Goal: Task Accomplishment & Management: Use online tool/utility

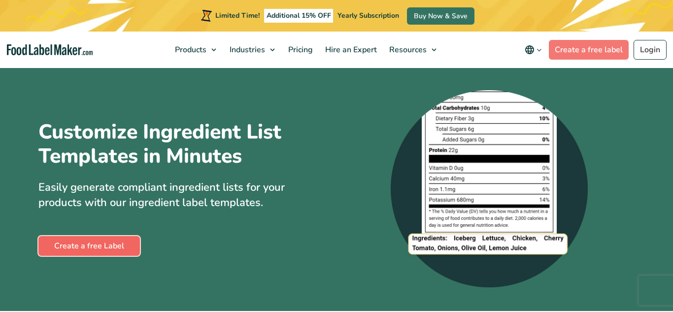
click at [93, 256] on link "Create a free Label" at bounding box center [88, 246] width 101 height 20
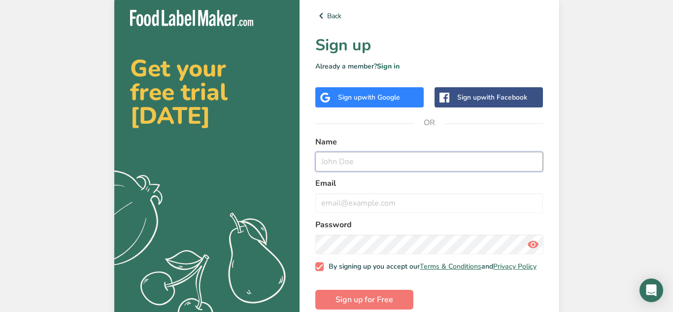
click at [357, 158] on input "text" at bounding box center [429, 162] width 228 height 20
type input "[PERSON_NAME]"
click at [370, 199] on input "email" at bounding box center [429, 203] width 228 height 20
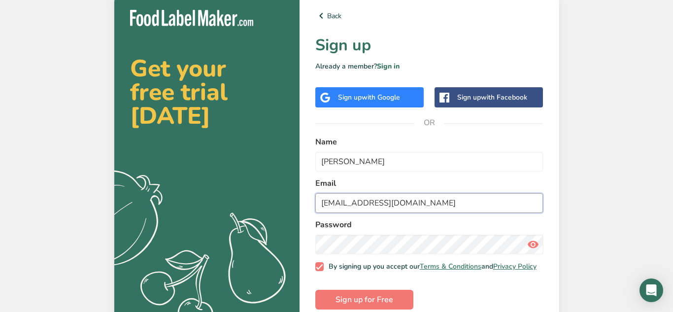
type input "[EMAIL_ADDRESS][DOMAIN_NAME]"
click at [534, 242] on icon at bounding box center [533, 244] width 12 height 18
click at [380, 305] on span "Sign up for Free" at bounding box center [364, 300] width 58 height 12
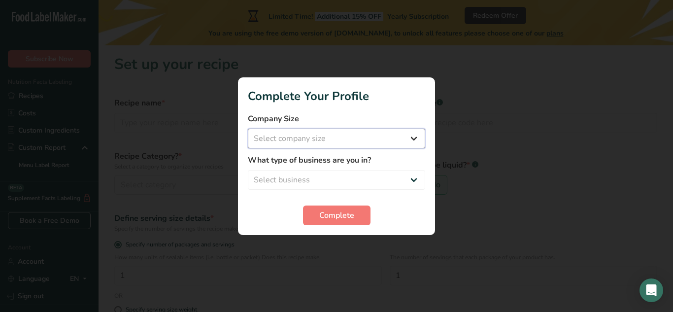
click at [381, 136] on select "Select company size Fewer than 10 Employees 10 to 50 Employees 51 to 500 Employ…" at bounding box center [336, 139] width 177 height 20
select select "1"
click at [248, 129] on select "Select company size Fewer than 10 Employees 10 to 50 Employees 51 to 500 Employ…" at bounding box center [336, 139] width 177 height 20
click at [353, 178] on select "Select business Packaged Food Manufacturer Restaurant & Cafe Bakery Meal Plans …" at bounding box center [336, 180] width 177 height 20
select select "3"
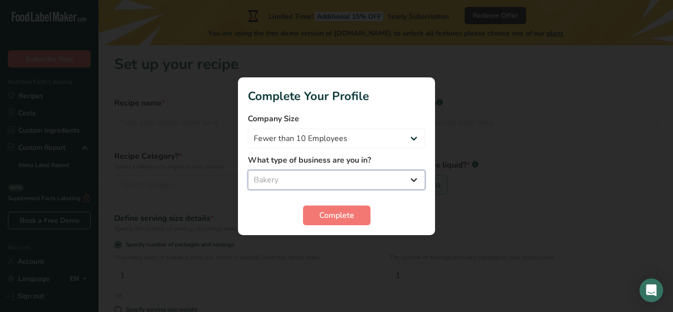
click at [248, 170] on select "Select business Packaged Food Manufacturer Restaurant & Cafe Bakery Meal Plans …" at bounding box center [336, 180] width 177 height 20
click at [337, 208] on button "Complete" at bounding box center [336, 215] width 67 height 20
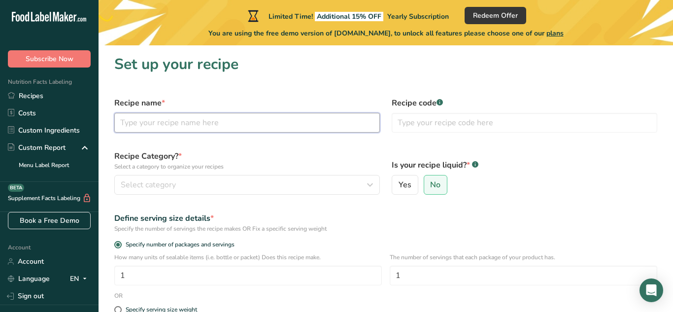
click at [212, 121] on input "text" at bounding box center [246, 123] width 265 height 20
type input "KandM Famous Chocolate Chip Cookies"
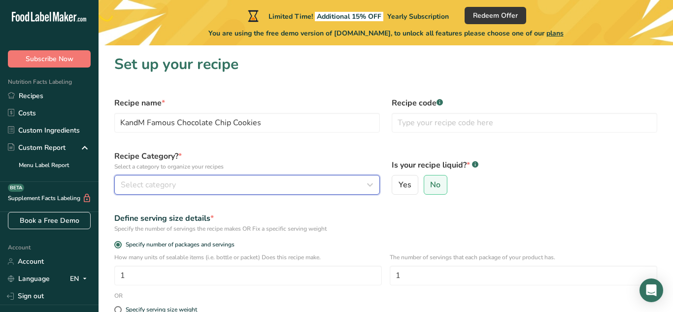
click at [319, 187] on div "Select category" at bounding box center [244, 185] width 247 height 12
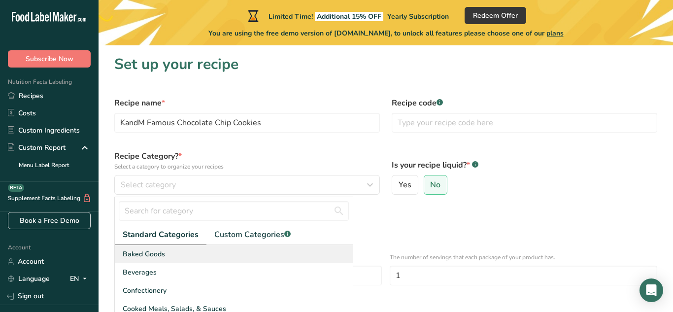
click at [284, 252] on div "Baked Goods" at bounding box center [234, 254] width 238 height 18
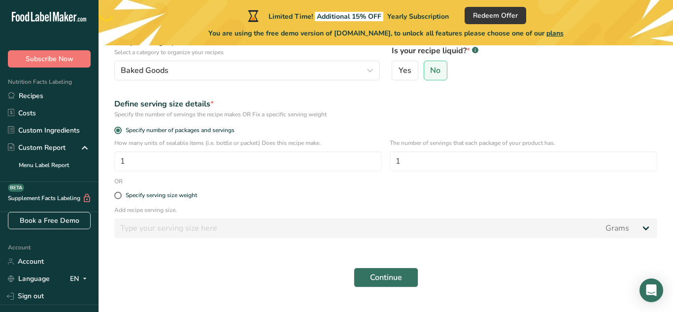
scroll to position [115, 0]
click at [379, 268] on button "Continue" at bounding box center [386, 277] width 65 height 20
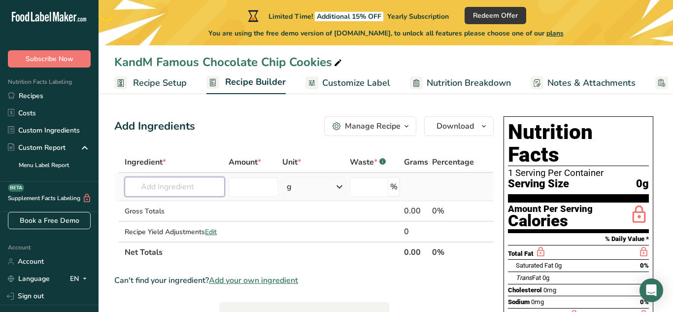
click at [169, 182] on input "text" at bounding box center [175, 187] width 100 height 20
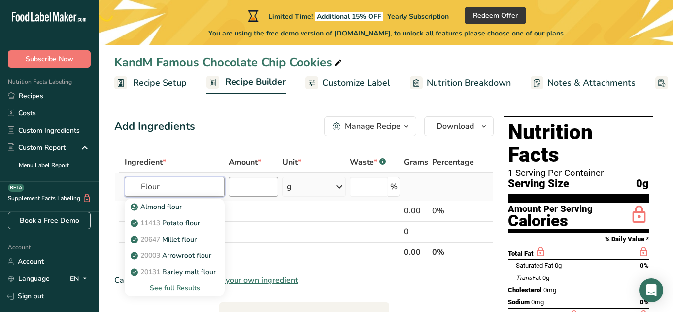
type input "Flour"
click at [242, 187] on input "number" at bounding box center [254, 187] width 50 height 20
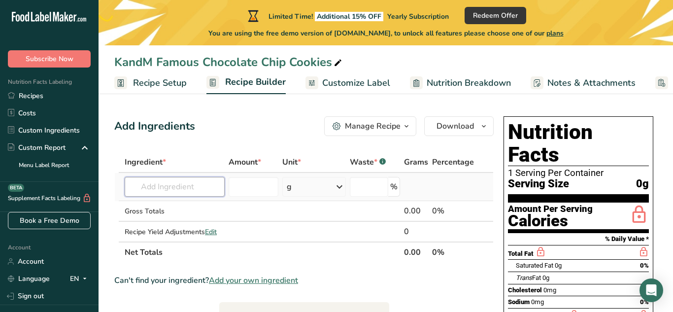
click at [209, 192] on input "text" at bounding box center [175, 187] width 100 height 20
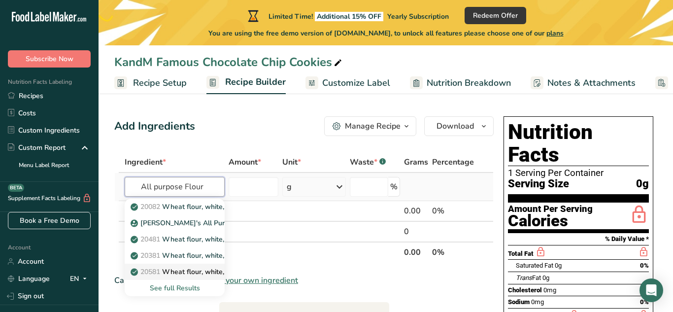
type input "All purpose Flour"
click at [177, 289] on div "See full Results" at bounding box center [174, 288] width 84 height 10
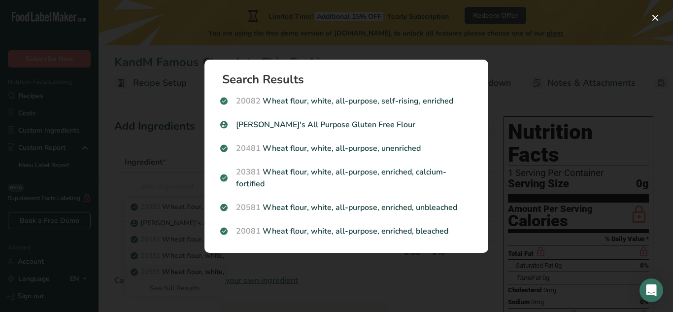
click at [295, 275] on div "Search results modal" at bounding box center [336, 156] width 673 height 312
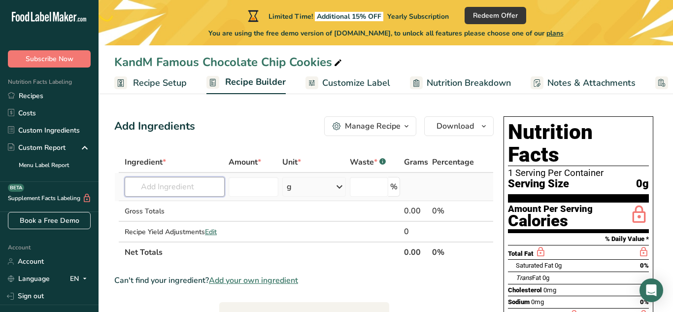
click at [174, 186] on input "text" at bounding box center [175, 187] width 100 height 20
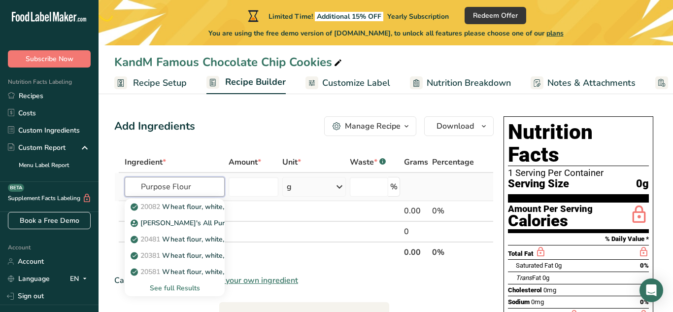
type input "Purpose Flour"
click at [148, 285] on div "See full Results" at bounding box center [174, 288] width 84 height 10
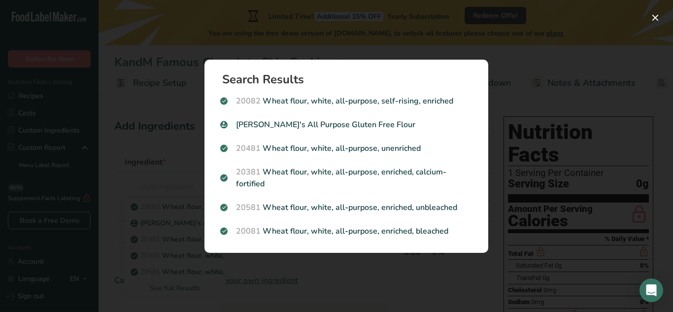
click at [241, 268] on div "Search results modal" at bounding box center [336, 156] width 673 height 312
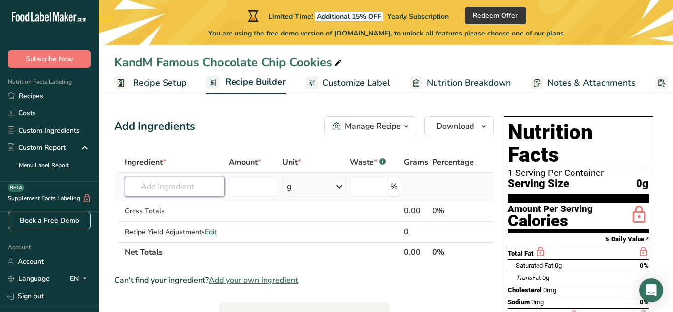
click at [176, 188] on input "text" at bounding box center [175, 187] width 100 height 20
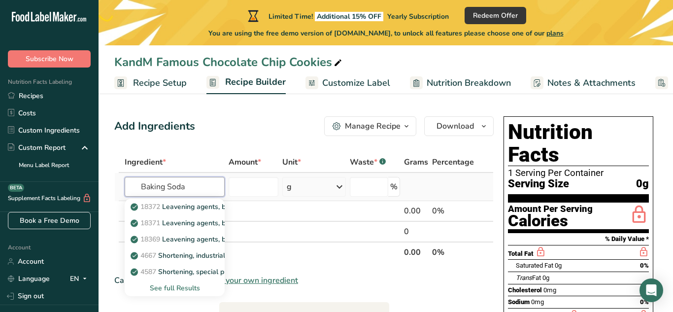
type input "Baking Soda"
click at [168, 287] on div "See full Results" at bounding box center [174, 288] width 84 height 10
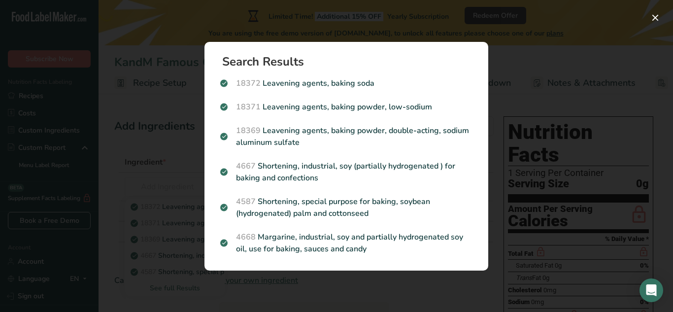
click at [341, 289] on div "Search results modal" at bounding box center [336, 156] width 673 height 312
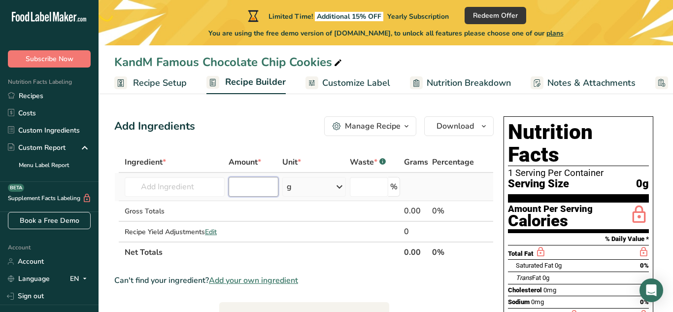
click at [260, 184] on input "number" at bounding box center [254, 187] width 50 height 20
type input "2"
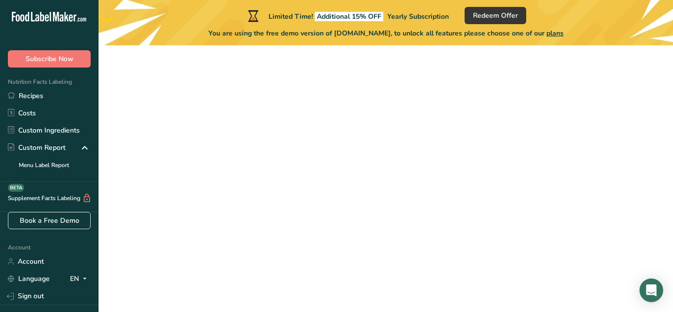
scroll to position [115, 0]
